Goal: Transaction & Acquisition: Obtain resource

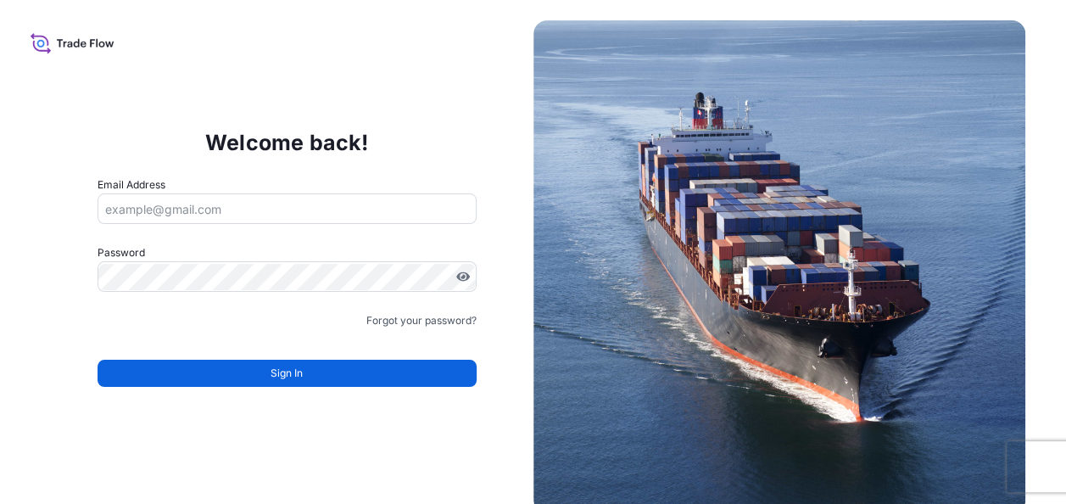
click at [67, 31] on icon at bounding box center [73, 43] width 84 height 25
click at [74, 39] on icon at bounding box center [77, 43] width 6 height 8
click at [168, 214] on input "Email Address" at bounding box center [286, 208] width 379 height 31
click at [114, 33] on div "Welcome back! Email Address Password Must include: Upper & lower case letters S…" at bounding box center [533, 252] width 1066 height 504
click at [81, 42] on icon at bounding box center [84, 45] width 6 height 6
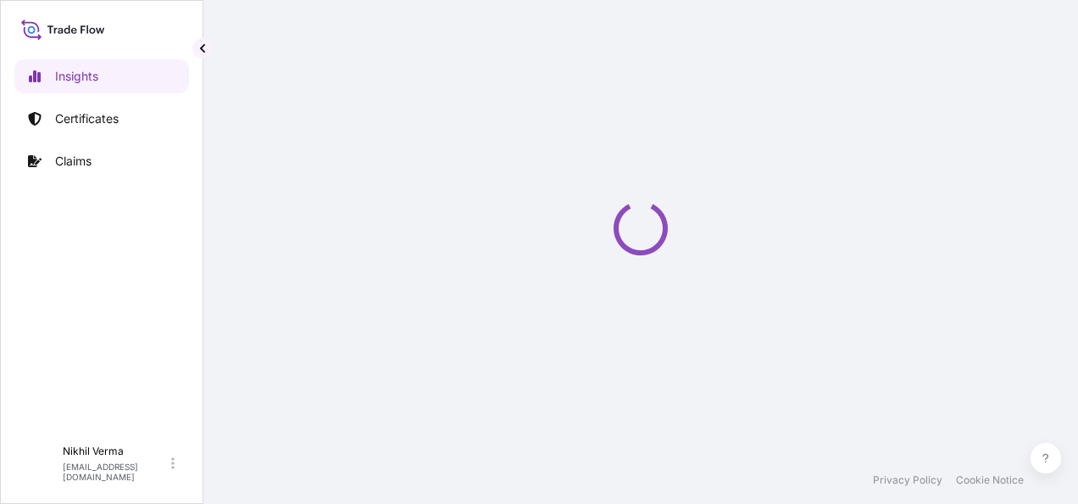
select select "2025"
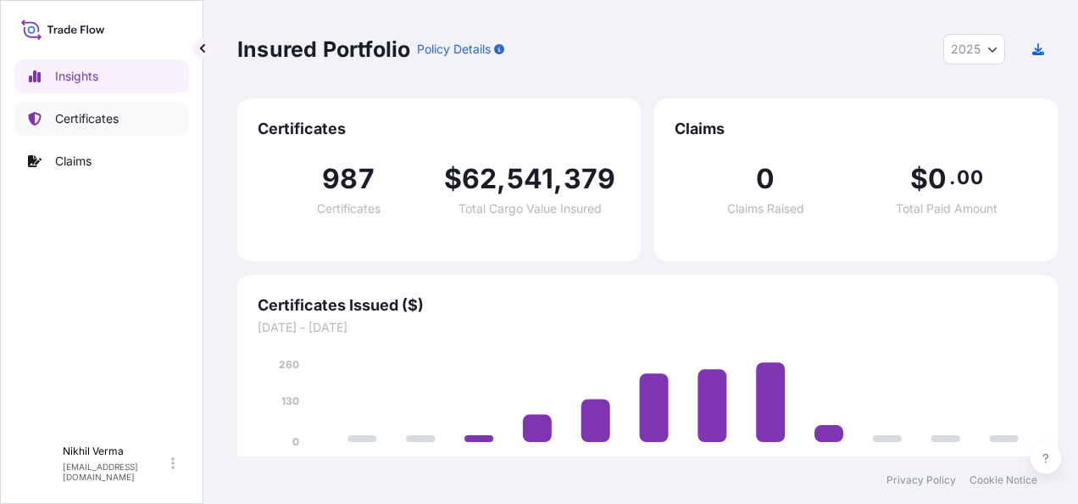
click at [91, 117] on p "Certificates" at bounding box center [87, 118] width 64 height 17
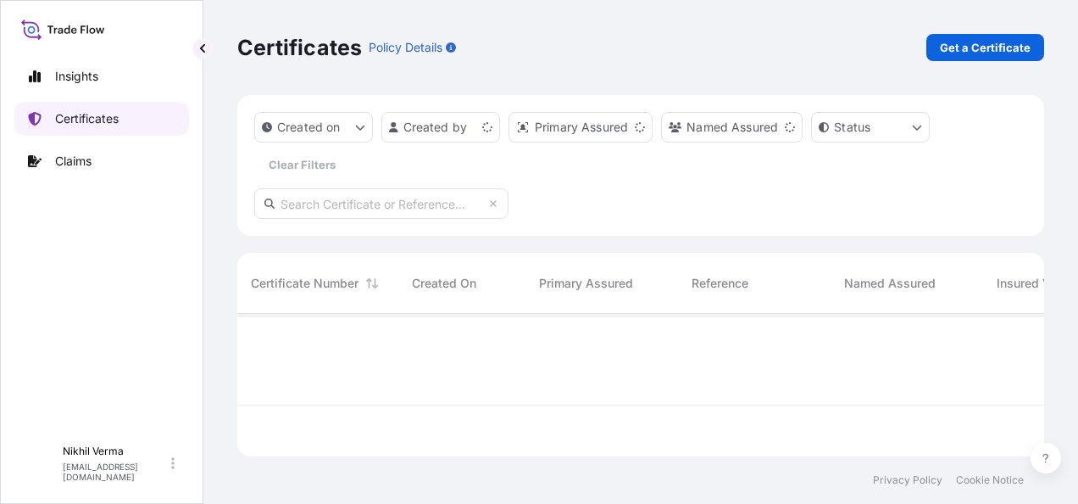
scroll to position [192, 802]
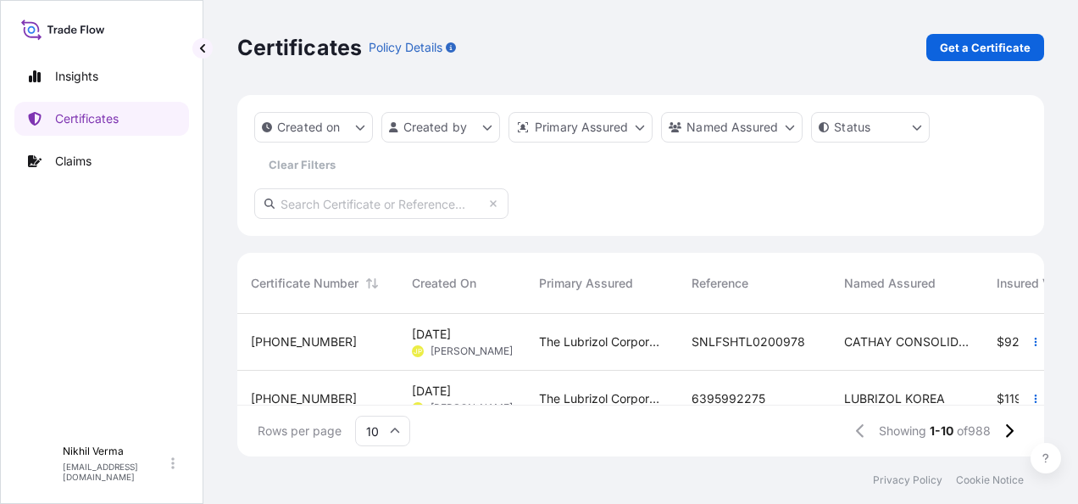
click at [693, 53] on div "Certificates Policy Details Get a Certificate" at bounding box center [640, 47] width 807 height 95
click at [993, 42] on p "Get a Certificate" at bounding box center [985, 47] width 91 height 17
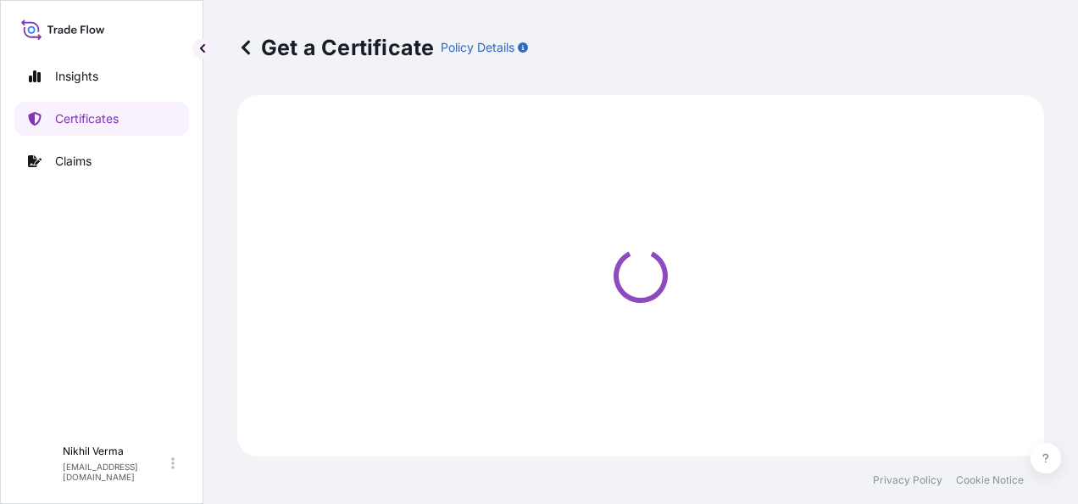
select select "Barge"
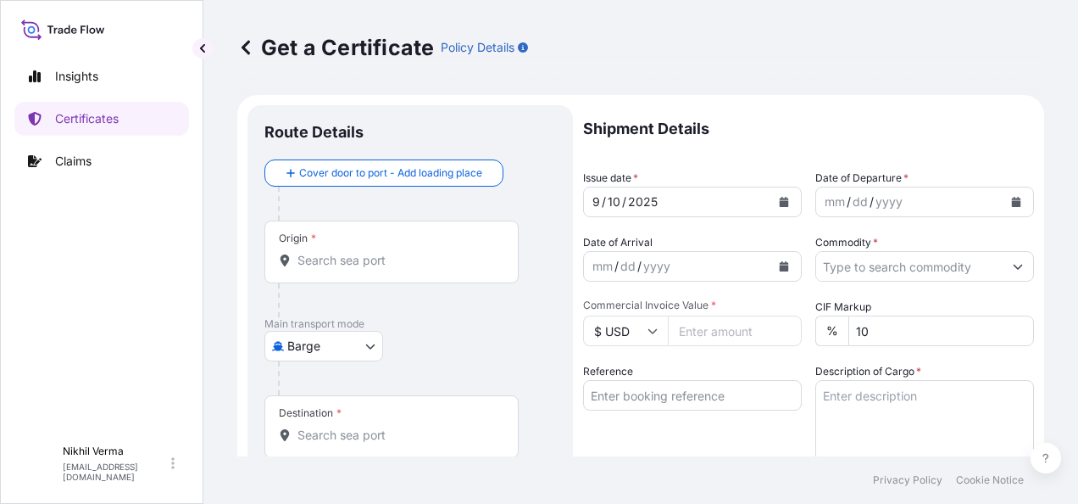
click at [288, 252] on div at bounding box center [391, 260] width 225 height 17
click at [298, 252] on input "Origin *" at bounding box center [398, 260] width 200 height 17
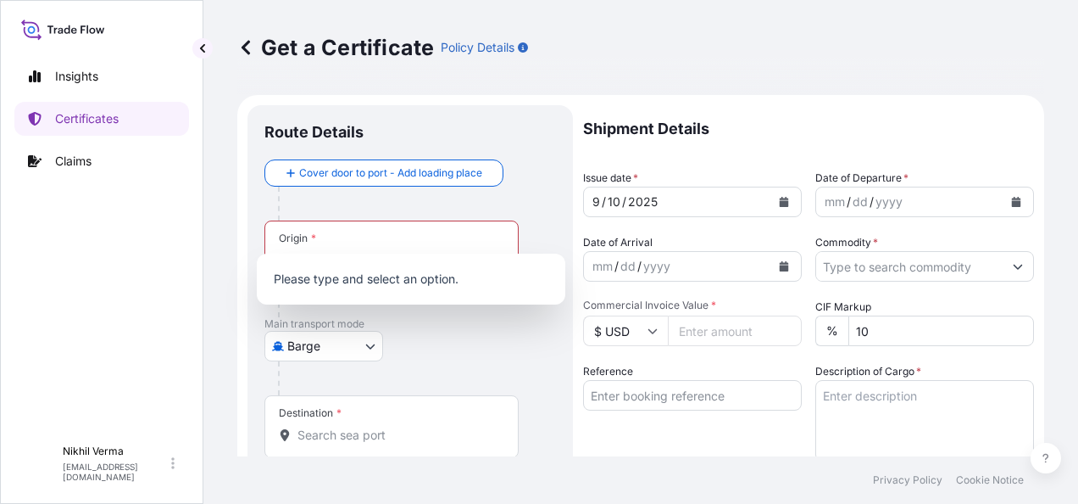
click at [321, 235] on div "Origin *" at bounding box center [391, 251] width 254 height 63
click at [321, 252] on input "Origin * Please select an origin" at bounding box center [398, 260] width 200 height 17
click at [359, 238] on div "Origin *" at bounding box center [391, 251] width 254 height 63
click at [359, 252] on input "Origin * Please select an origin" at bounding box center [398, 260] width 200 height 17
paste input "l"
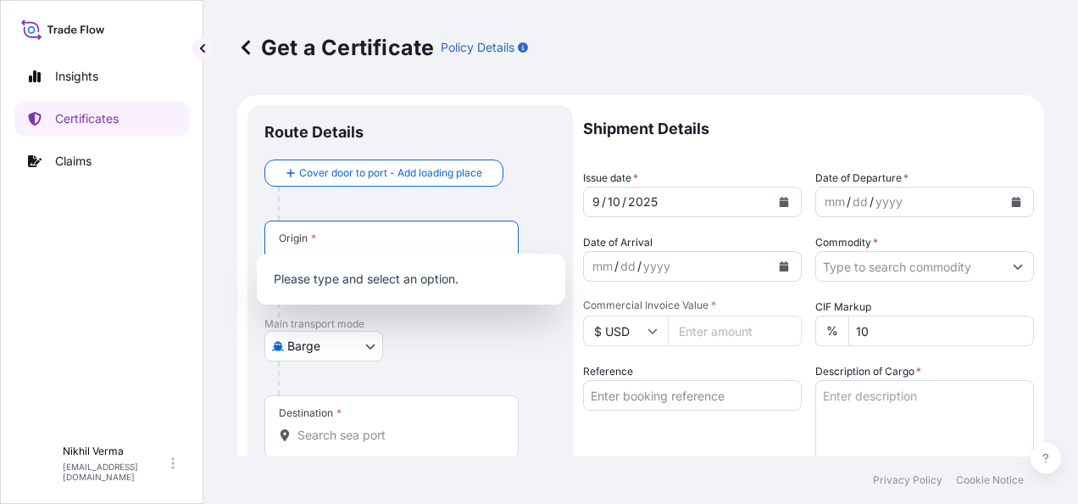
type input "l"
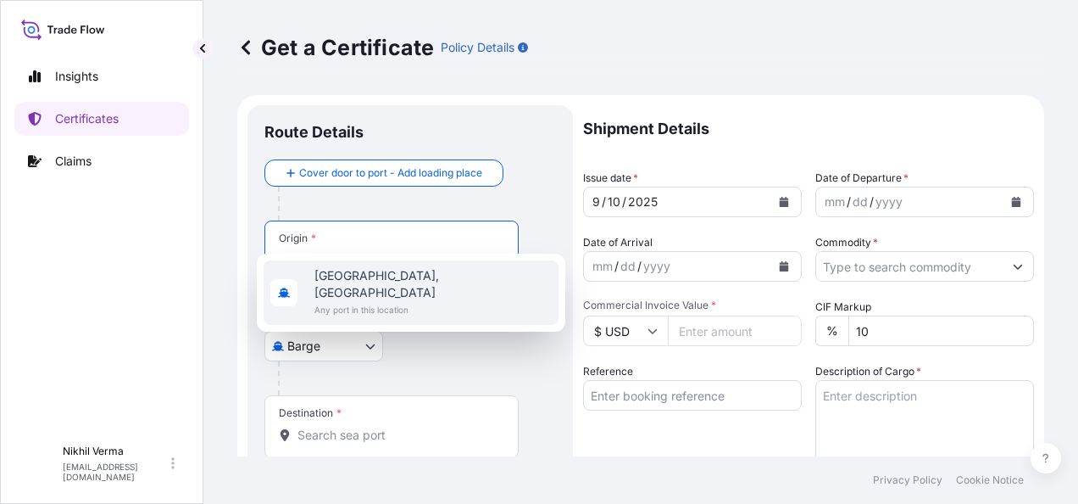
click at [402, 301] on span "Any port in this location" at bounding box center [432, 309] width 237 height 17
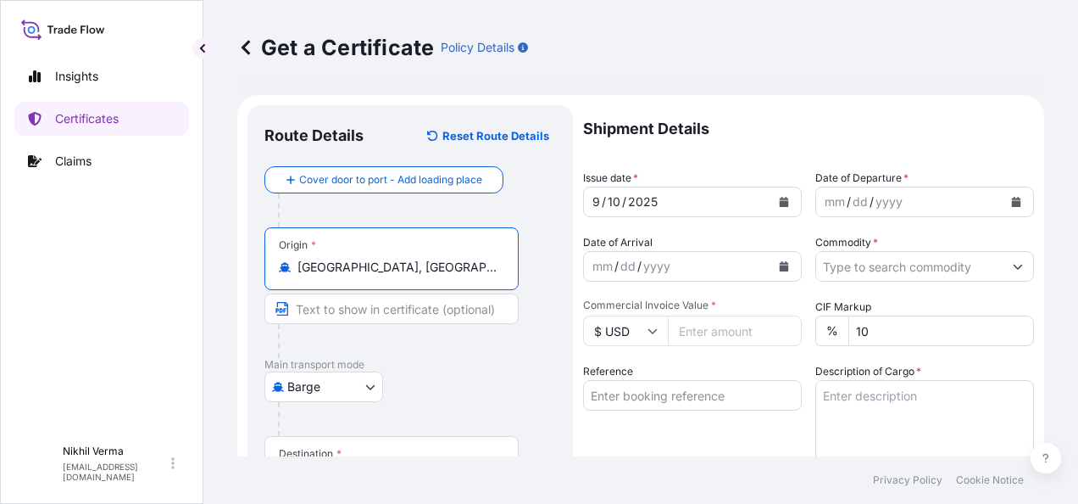
type input "[GEOGRAPHIC_DATA], [GEOGRAPHIC_DATA]"
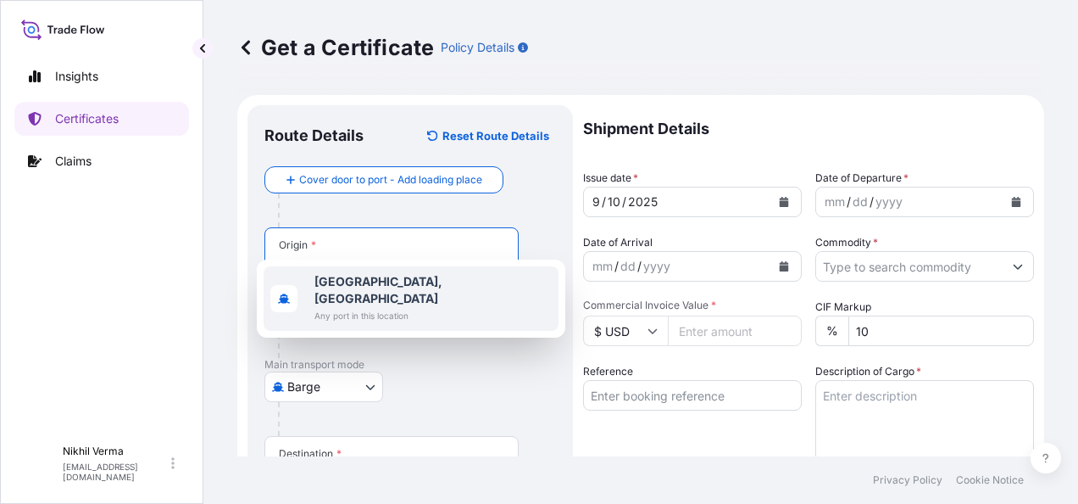
click at [363, 285] on span "[GEOGRAPHIC_DATA], [GEOGRAPHIC_DATA]" at bounding box center [432, 290] width 237 height 34
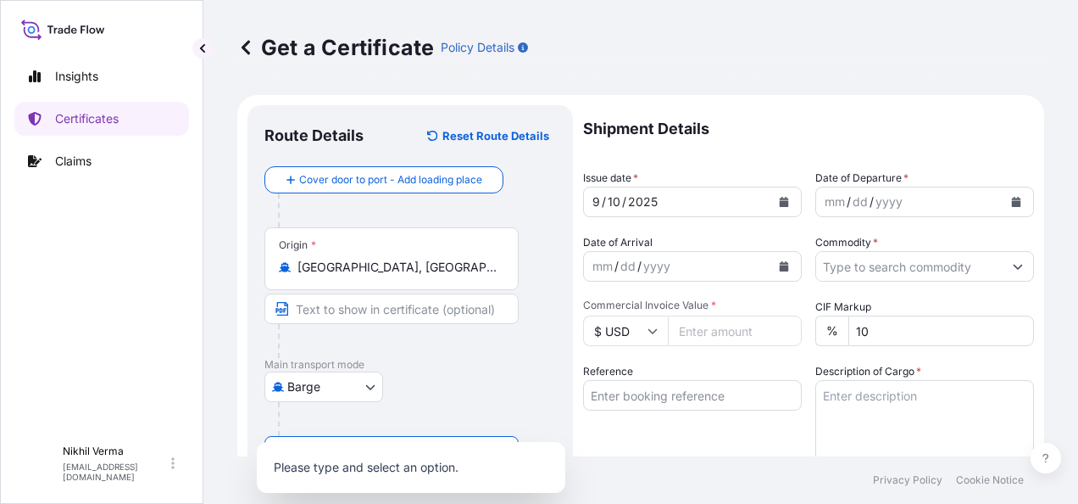
click at [350, 467] on input "Destination *" at bounding box center [398, 475] width 200 height 17
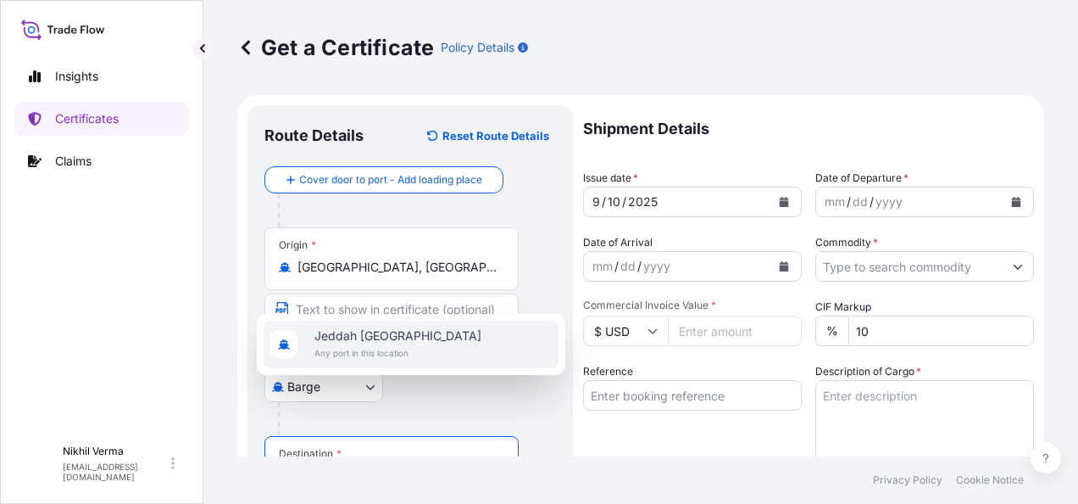
click at [357, 354] on span "Any port in this location" at bounding box center [397, 352] width 167 height 17
type input "Jeddah [GEOGRAPHIC_DATA]"
click at [780, 197] on icon "Calendar" at bounding box center [784, 202] width 9 height 10
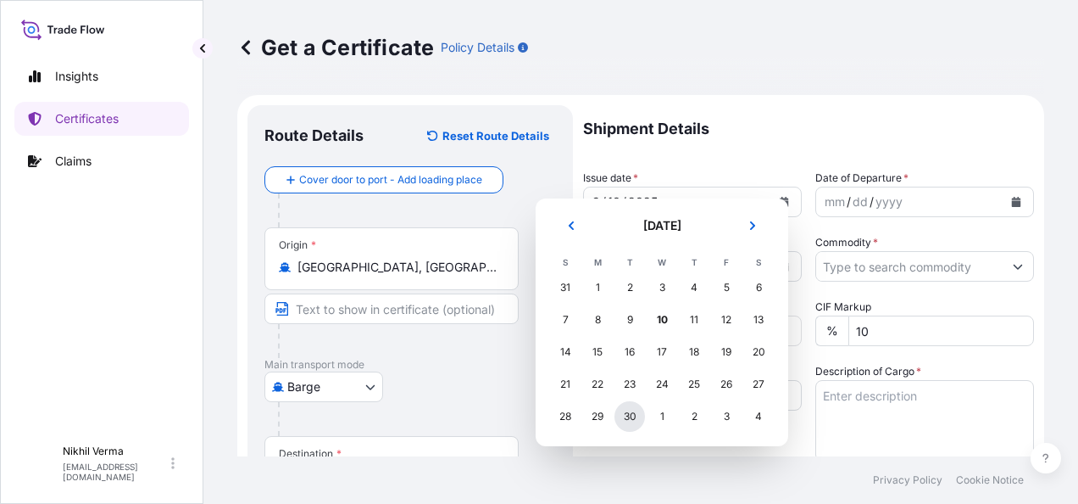
click at [621, 401] on div "30" at bounding box center [630, 416] width 31 height 31
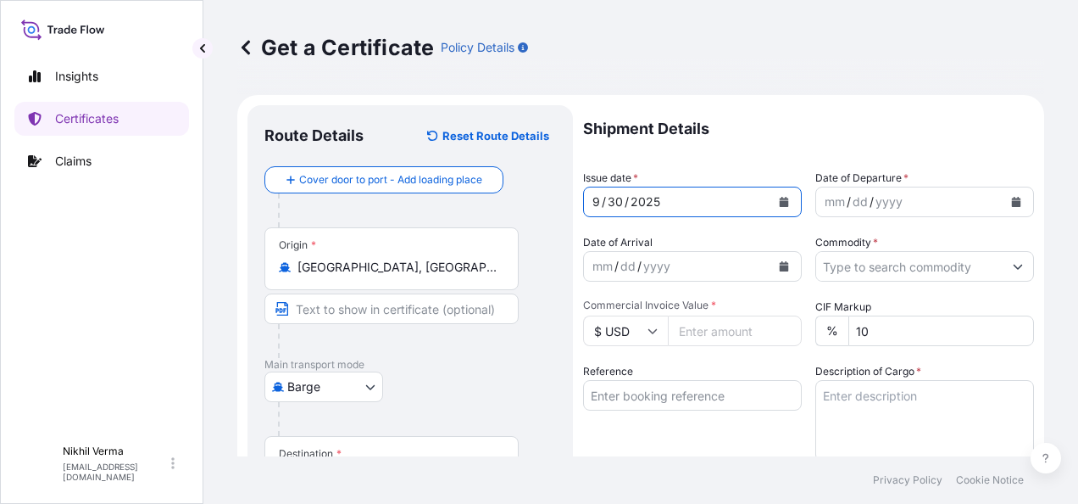
click at [1010, 188] on button "Calendar" at bounding box center [1016, 201] width 27 height 27
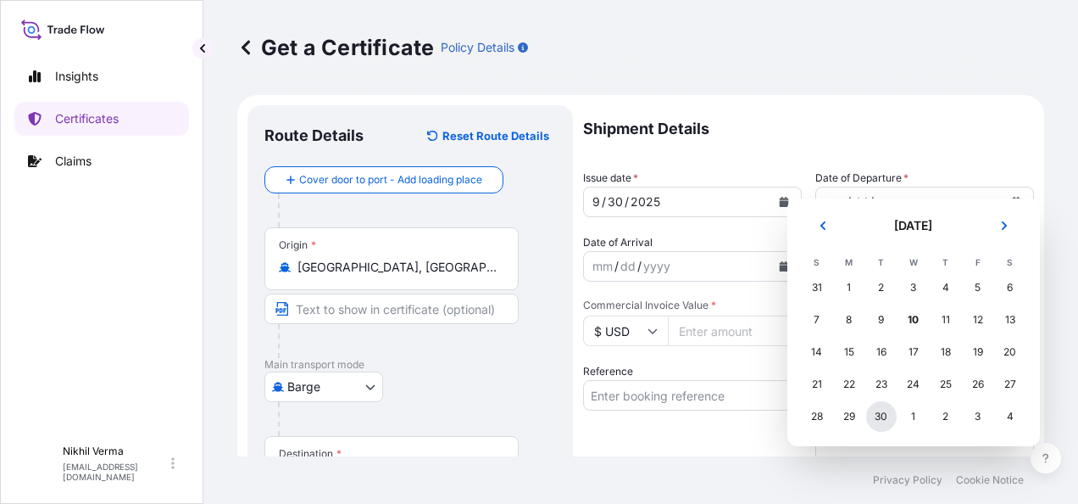
click at [876, 401] on div "30" at bounding box center [881, 416] width 31 height 31
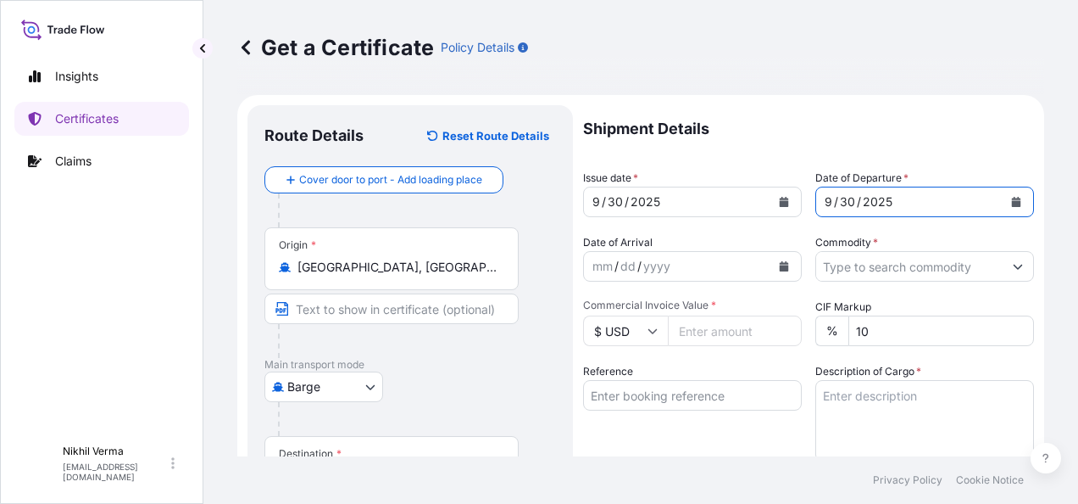
click at [889, 251] on input "Commodity *" at bounding box center [909, 266] width 186 height 31
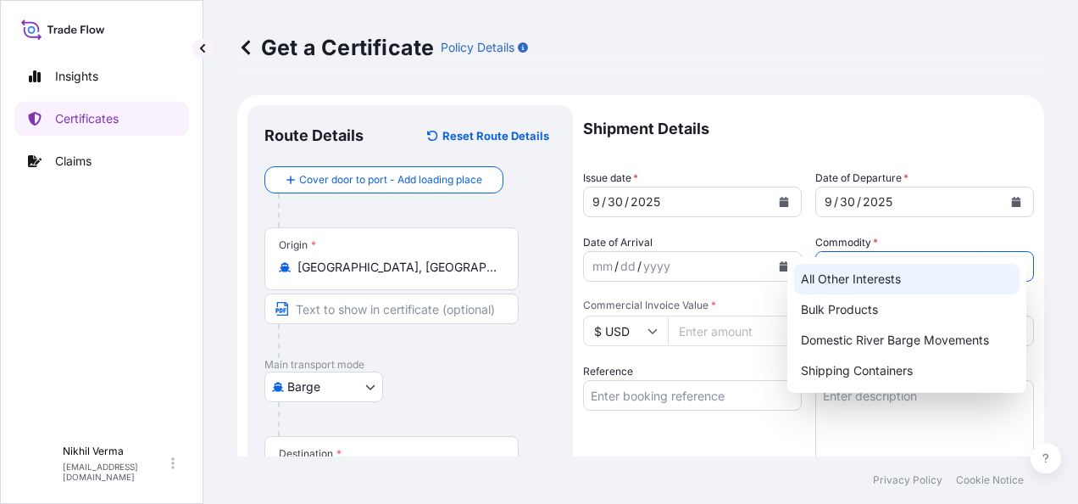
click at [866, 281] on div "All Other Interests" at bounding box center [906, 279] width 225 height 31
type input "All Other Interests"
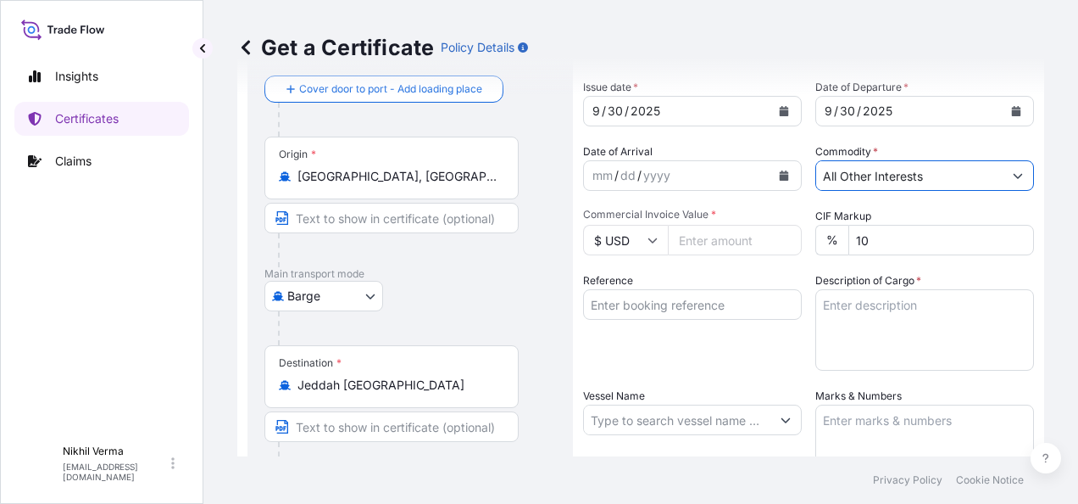
scroll to position [96, 0]
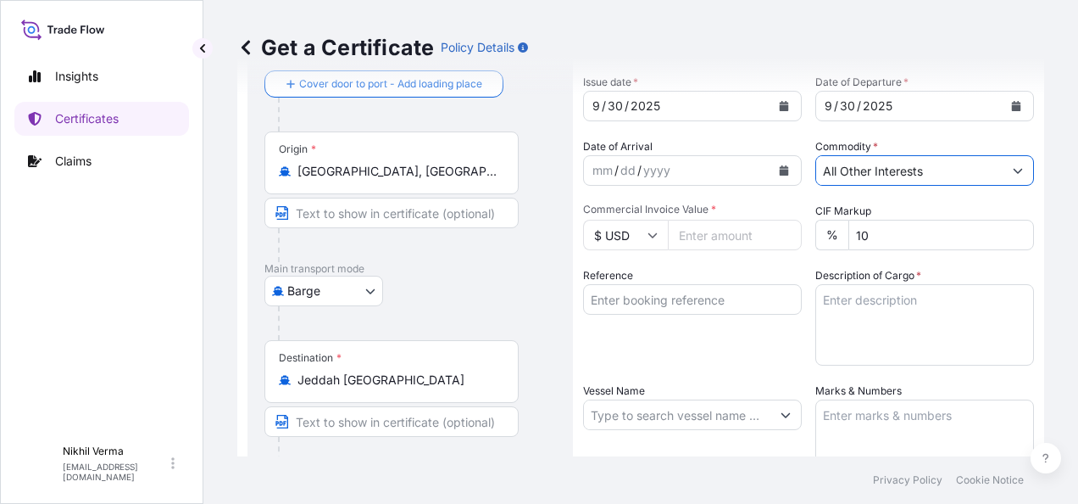
click at [598, 284] on input "Reference" at bounding box center [692, 299] width 219 height 31
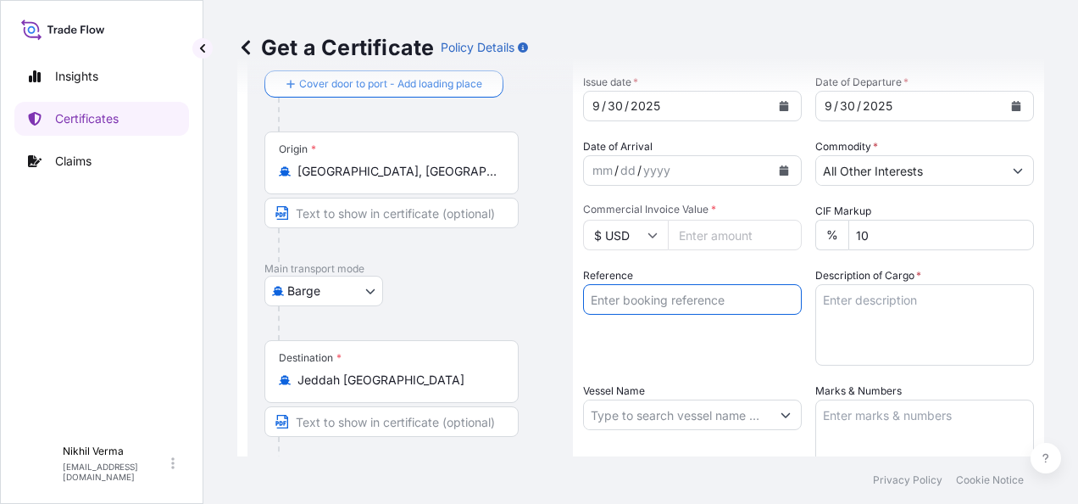
paste input "4503914749"
paste input "86656200"
type input "4503914749+86656200"
click at [888, 284] on textarea "Description of Cargo *" at bounding box center [924, 324] width 219 height 81
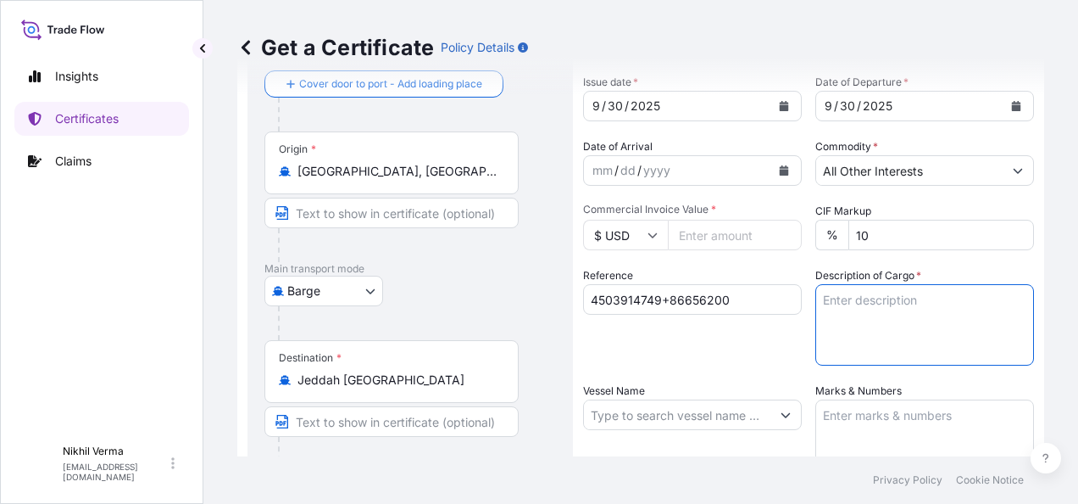
paste textarea "ubrizol 75273 ADDITIVES FOR LUBRICATING OILS"
type textarea "ubrizol 75273 ADDITIVES FOR LUBRICATING OILS"
drag, startPoint x: 954, startPoint y: 279, endPoint x: 785, endPoint y: 256, distance: 170.2
click at [785, 256] on div "Shipment Details Issue date * [DATE] Date of Departure * [DATE] Date of Arrival…" at bounding box center [808, 413] width 451 height 808
paste textarea "ubrizol 75273 ADDITIVES FOR LUBRICATING OILS"
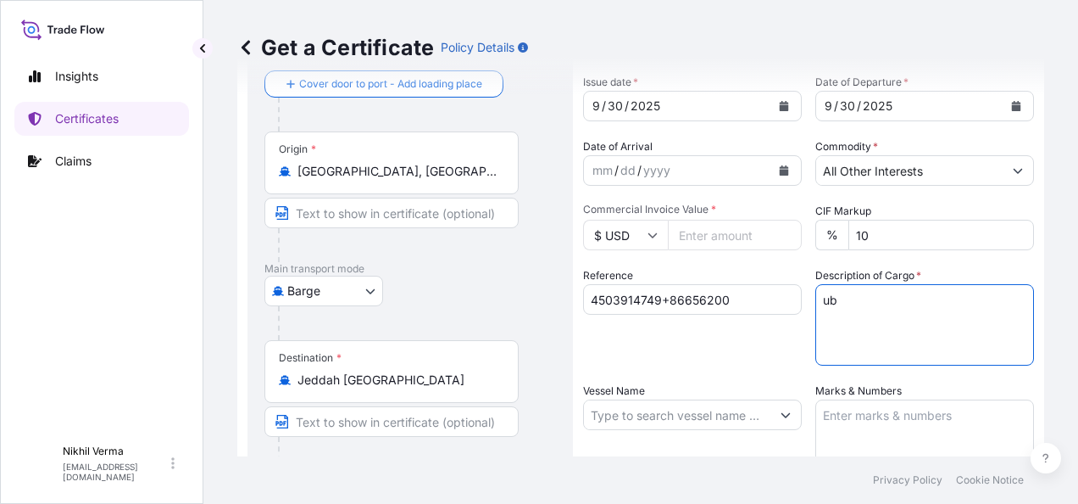
type textarea "u"
paste textarea "ubrizol 75273 ADDITIVES FOR LUBRICATING OILS"
type textarea "ubrizol 75273 ADDITIVES FOR LUBRICATING OILS"
paste textarea "ubrizol 75273 ADDITIVES FOR LUBRICATING OILS"
type textarea "u"
